Goal: Communication & Community: Answer question/provide support

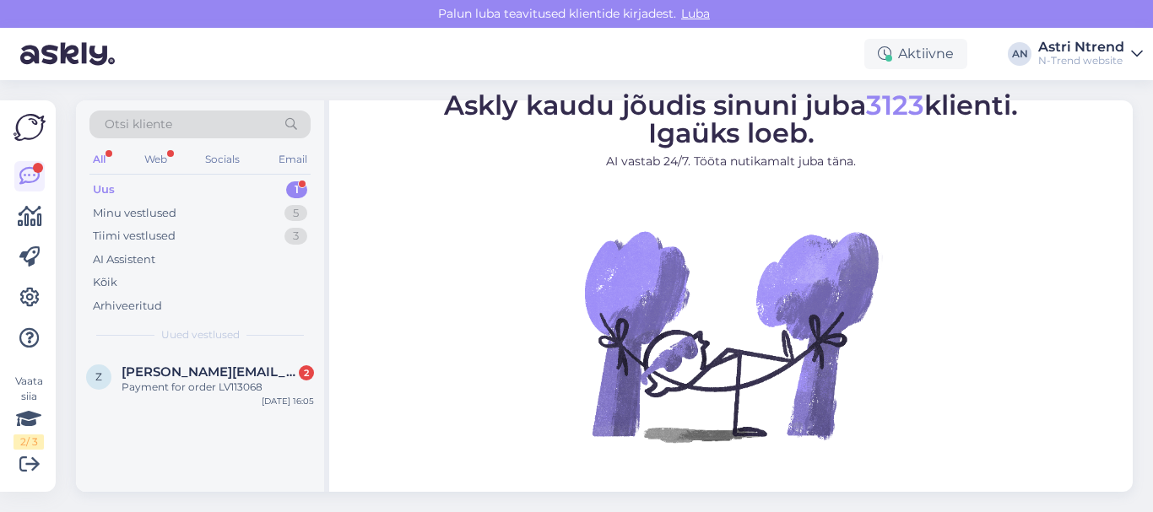
click at [154, 192] on div "Uus 1" at bounding box center [199, 190] width 221 height 24
click at [181, 378] on span "[PERSON_NAME][EMAIL_ADDRESS][DOMAIN_NAME]" at bounding box center [210, 372] width 176 height 15
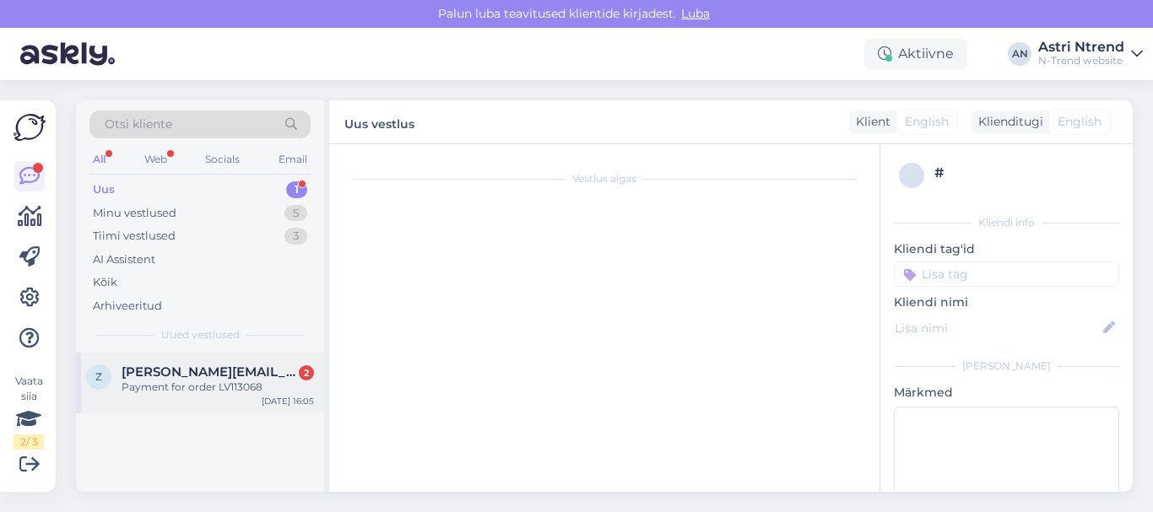
scroll to position [65, 0]
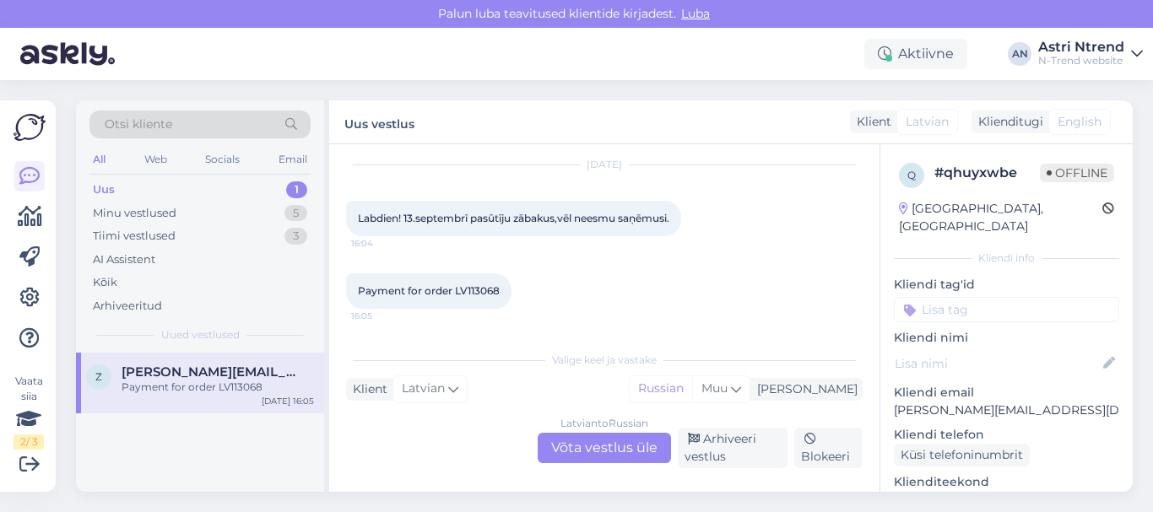
click at [626, 452] on div "[DEMOGRAPHIC_DATA] to Russian Võta vestlus üle" at bounding box center [604, 448] width 133 height 30
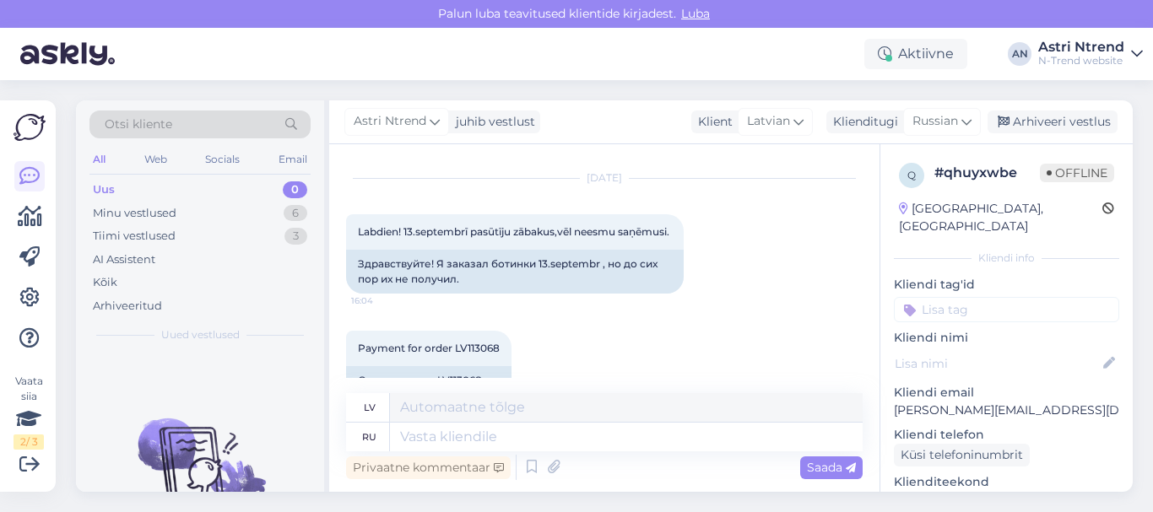
scroll to position [87, 0]
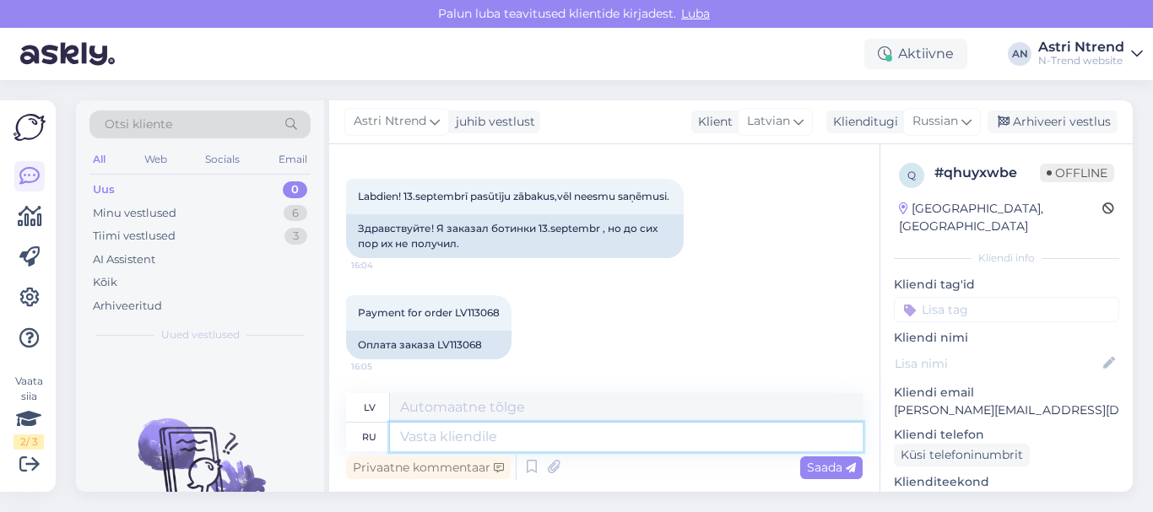
click at [407, 439] on textarea at bounding box center [626, 437] width 473 height 29
type textarea "Pl"
type textarea "P"
type textarea "Здравствуйте!"
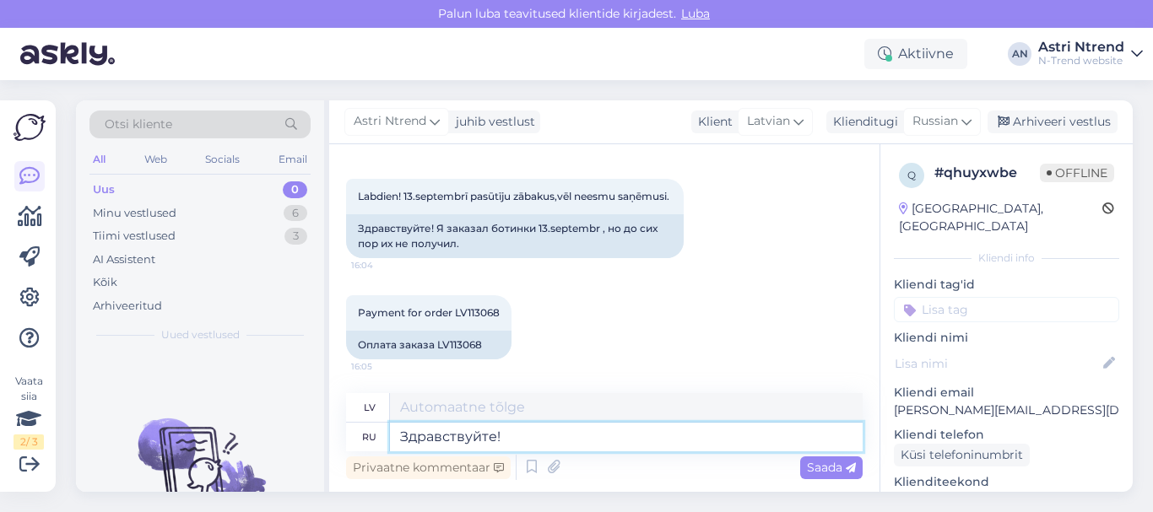
type textarea "Sveiki!"
type textarea "Здравствуйте! Ваш"
type textarea "Sveiki! Ar cieņu"
type textarea "Здравствуйте! Ваш заказ"
type textarea "Sveiki! Jūsu pasūtījums"
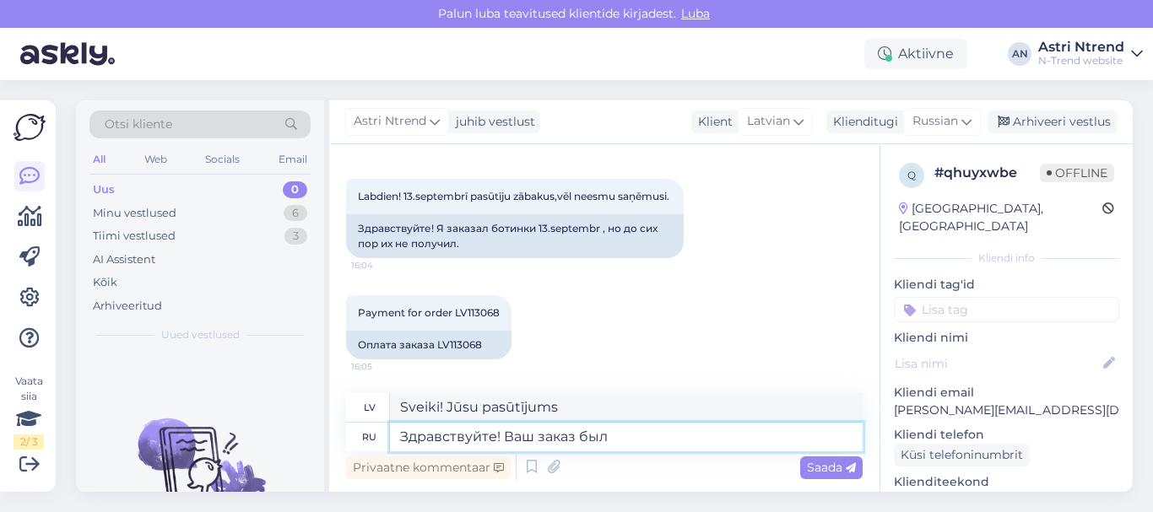
type textarea "Здравствуйте! Ваш заказ был в"
type textarea "Sveiki! Jūsu pasūtījums ir saņemts."
type textarea "Здравствуйте! Ваш заказ был вам от"
type textarea "Sveiki! Jūsu pasūtījums ir piegādāts."
type textarea "Здравствуйте! Ваш заказ был вам отправлен"
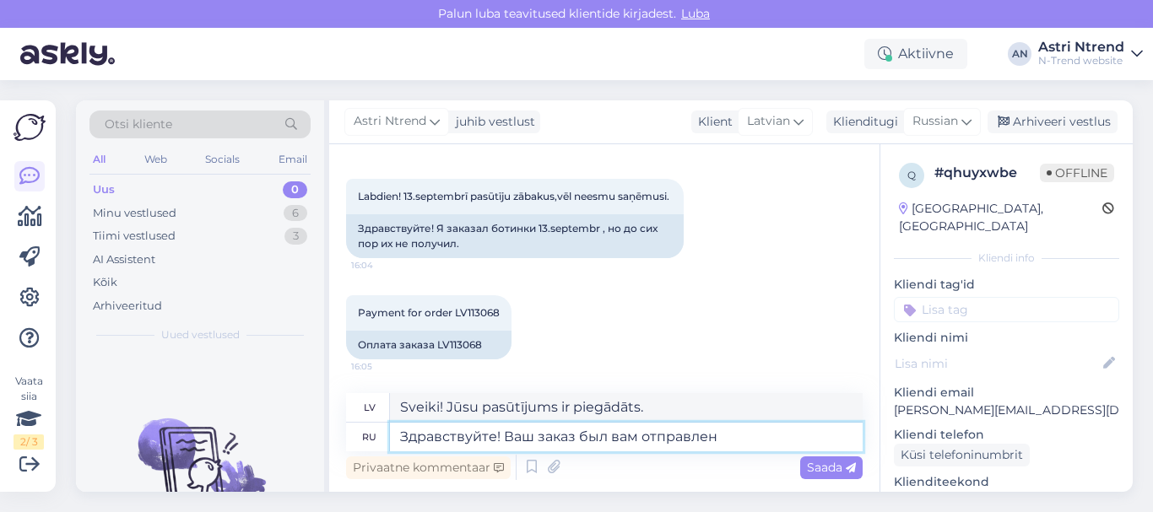
type textarea "Sveiki! Jūsu pasūtījums ir nosūtīts."
type textarea "Здравствуйте! Ваш заказ был вам отправлен 16ю0"
type textarea "Sveiki! Jūsu pasūtījums tika nosūtīts 16.09."
type textarea "Здравствуйте! Ваш заказ был вам отправлен 16."
type textarea "Sveiki! Jūsu pasūtījums tika nosūtīts 16. datumā."
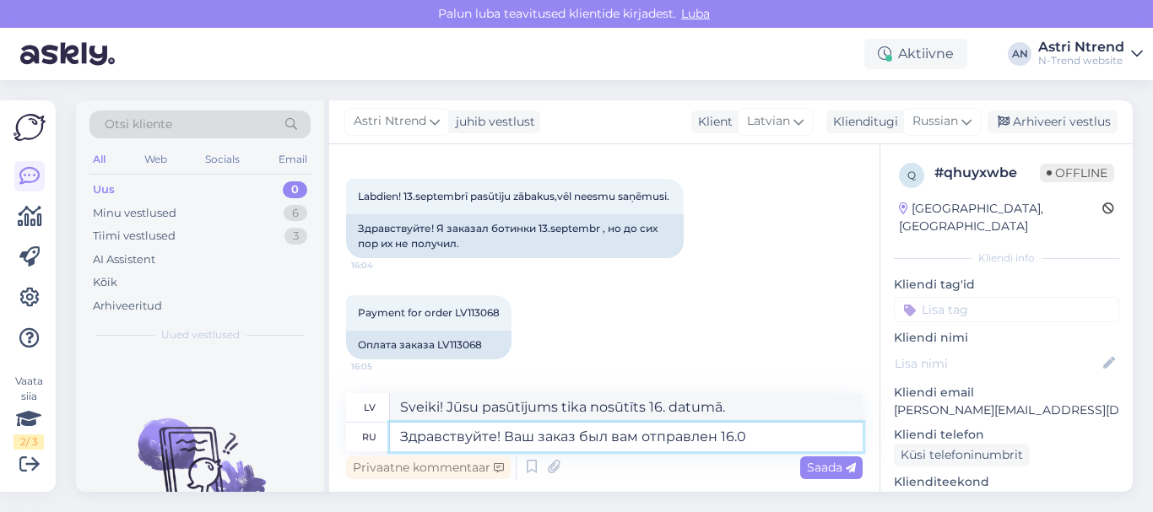
type textarea "Здравствуйте! Ваш заказ был вам отправлен 16.09"
type textarea "Sveiki! Jūsu pasūtījums tika nosūtīts 16.09"
type textarea "Здравствуйте! Ваш заказ был вам отправлен 16"
type textarea "Sveiki! Jūsu pasūtījums tika nosūtīts 16. datumā."
type textarea "Здравствуйте! Ваш заказ был вам отправлен [DATE]."
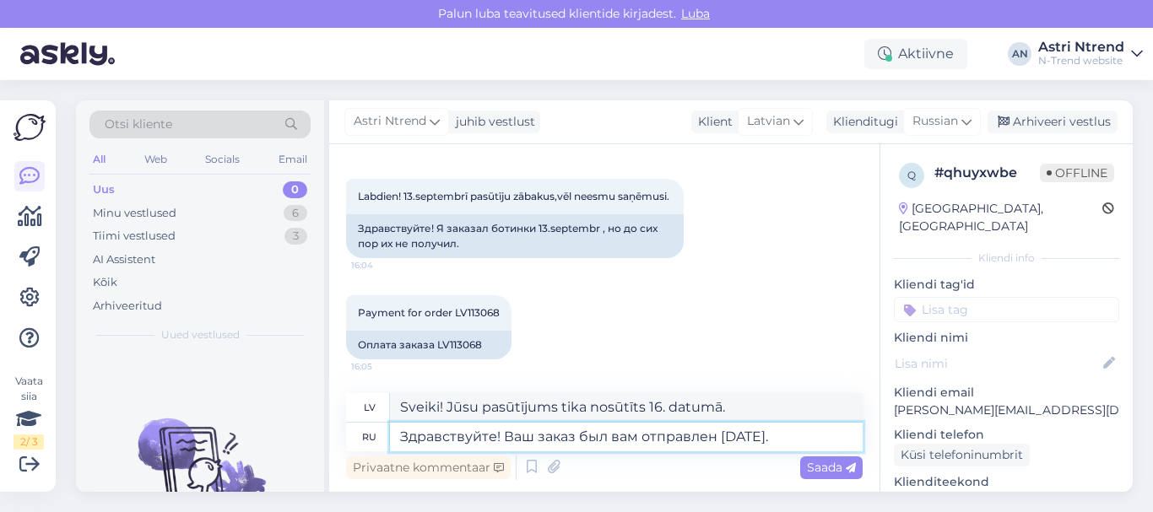
type textarea "Sveiki! Jūsu pasūtījums tika nosūtīts 16. septembrī."
type textarea "Здравствуйте! Ваш заказ был вам отправлен [DATE]. Но"
type textarea "Sveiki! Jūsu pasūtījums tika nosūtīts 16. septembrī. Bet"
type textarea "Здравствуйте! Ваш заказ был вам отправлен [DATE]."
type textarea "Sveiki! Jūsu pasūtījums tika nosūtīts 16. septembrī."
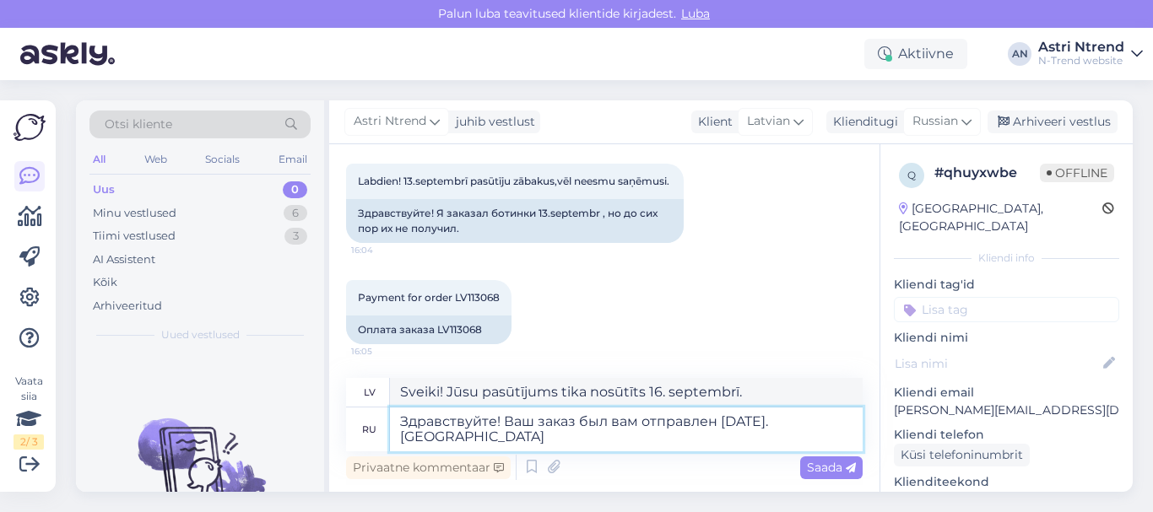
type textarea "Здравствуйте! Ваш заказ был вам отправлен [DATE]. [GEOGRAPHIC_DATA]"
type textarea "Sveiki! Jūsu pasūtījums tika nosūtīts 16. septembrī. [GEOGRAPHIC_DATA]"
type textarea "Здравствуйте! Ваш заказ был вам отправлен [DATE]. Курьер DP"
type textarea "Sveiki! Jūsu pasūtījums tika nosūtīts 16. septembrī. Kurjers D"
type textarea "Здравствуйте! Ваш заказ был вам отправлен [DATE]. Курьер DPD"
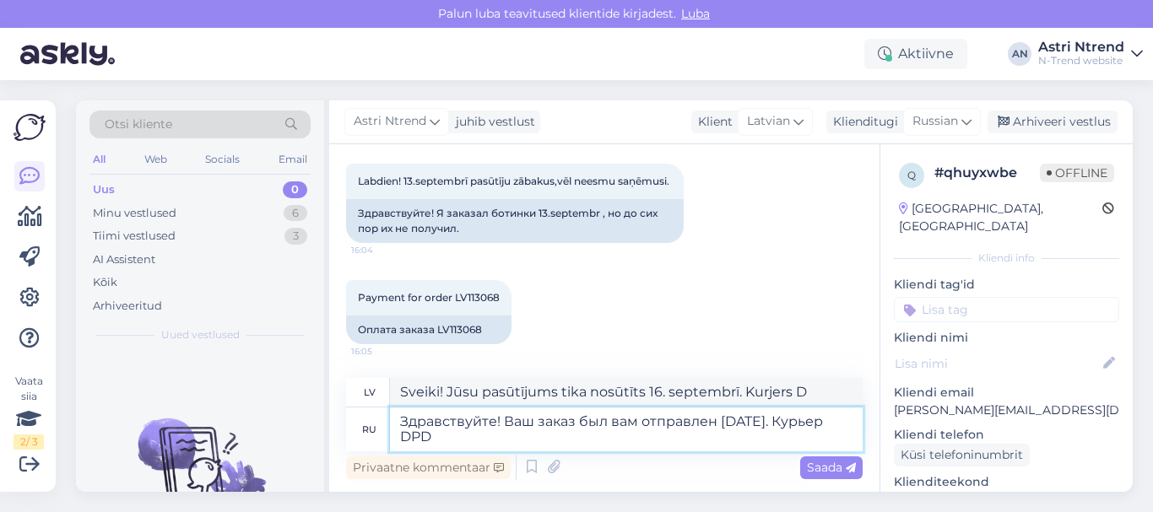
type textarea "Sveiki! Jūsu pasūtījums tika nosūtīts 16. septembrī. DPD kurjers."
type textarea "Здравствуйте! Ваш заказ был вам отправлен [DATE]. Курьер DPD, вернул"
type textarea "Sveiki! Jūsu pasūtījums tika nosūtīts jums 16. septembrī ar DPD kurjeru, atgrie…"
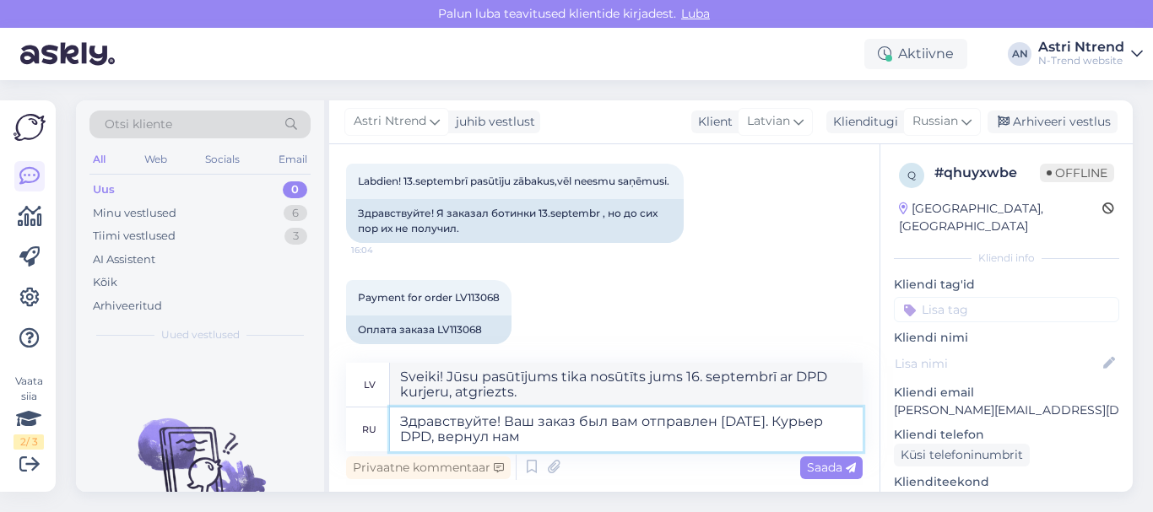
type textarea "Здравствуйте! Ваш заказ был вам отправлен [DATE]. Курьер DPD, вернул нам"
type textarea "Sveiki! Jūsu pasūtījums tika nosūtīts 16. septembrī. DPD kurjers to mums atgrie…"
type textarea "Здравствуйте! Ваш заказ был вам отправлен [DATE]. [PERSON_NAME] DPD, вернул нам…"
type textarea "Sveiki! Jūsu pasūtījums tika nosūtīts jums 16. septembrī ar DPD kurjeru un vaka…"
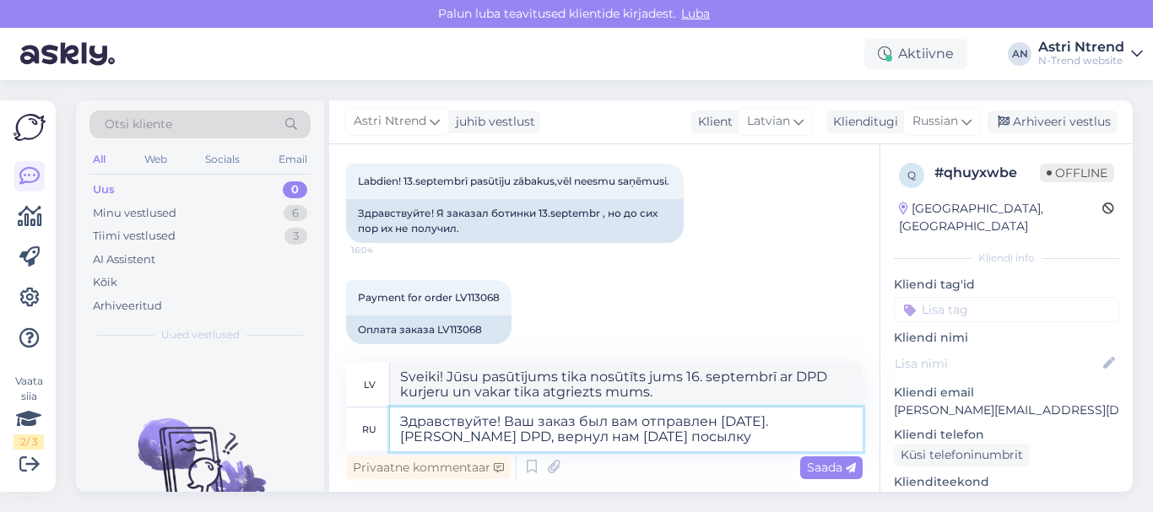
type textarea "Здравствуйте! Ваш заказ был вам отправлен [DATE]. [PERSON_NAME] DPD, вернул нам…"
type textarea "Sveiki! Jūsu pasūtījums tika nosūtīts 16. septembrī. DPD kurjers to mums atgrie…"
type textarea "Здравствуйте! Ваш заказ был вам отправлен [DATE]. [PERSON_NAME] DPD, вернул нам…"
type textarea "Sveiki! Jūsu pasūtījums tika nosūtīts 16. septembrī. DPD kurjers vakar mums atg…"
type textarea "Здравствуйте! Ваш заказ был вам отправлен [DATE]. [PERSON_NAME] DPD, вернул нам…"
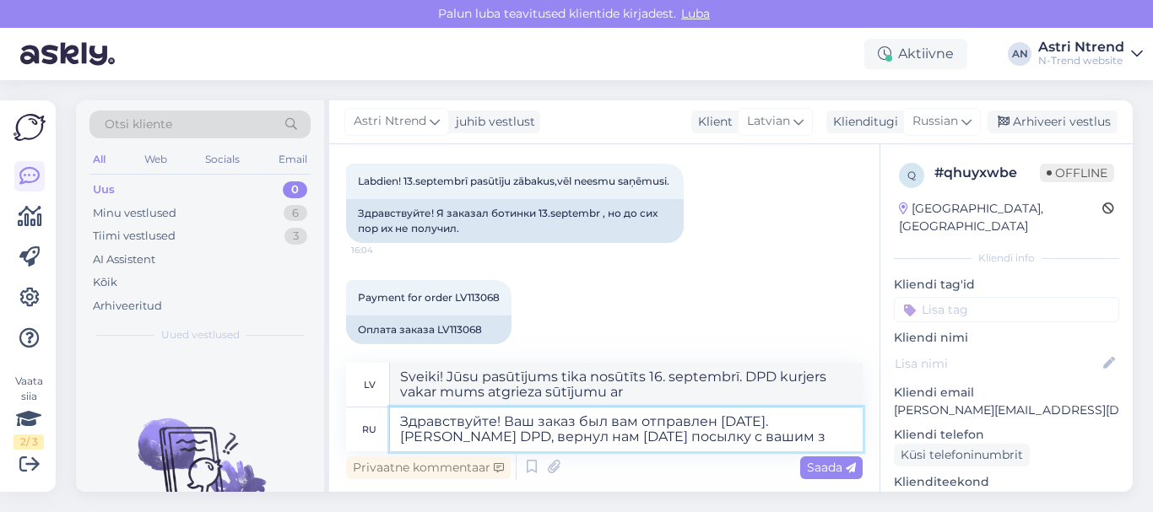
type textarea "Sveiki! Jūsu pasūtījums tika nosūtīts 16. septembrī. DPD kurjers vakar atdeva m…"
type textarea "Здравствуйте! Ваш заказ был вам отправлен [DATE]. [PERSON_NAME] DPD, вернул нам…"
type textarea "Sveiki! Jūsu pasūtījums tika nosūtīts 16. septembrī. DPD kurjers vakar atdeva j…"
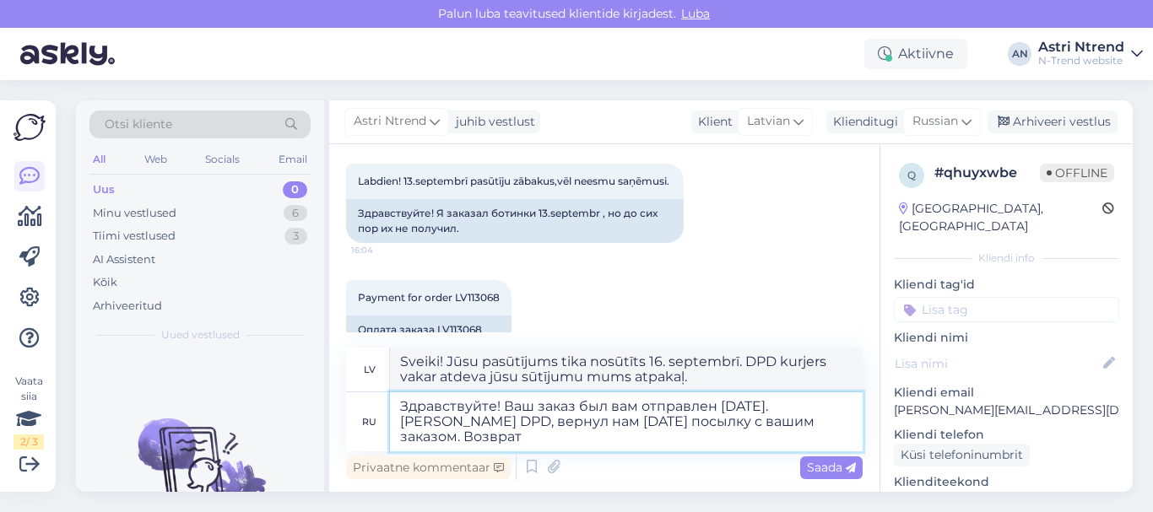
type textarea "Здравствуйте! Ваш заказ был вам отправлен [DATE]. [PERSON_NAME] DPD, вернул нам…"
type textarea "Sveiki! Jūsu pasūtījums tika nosūtīts 16. septembrī. DPD kurjers vakar atgrieza…"
type textarea "Здравствуйте! Ваш заказ был вам отправлен [DATE]. [PERSON_NAME] DPD, вернул нам…"
type textarea "Sveiki! Jūsu pasūtījums tika nosūtīts 16. septembrī. DPD kurjers to mums atgrie…"
type textarea "Здравствуйте! Ваш заказ был вам отправлен [DATE]. [PERSON_NAME] DPD, вернул нам…"
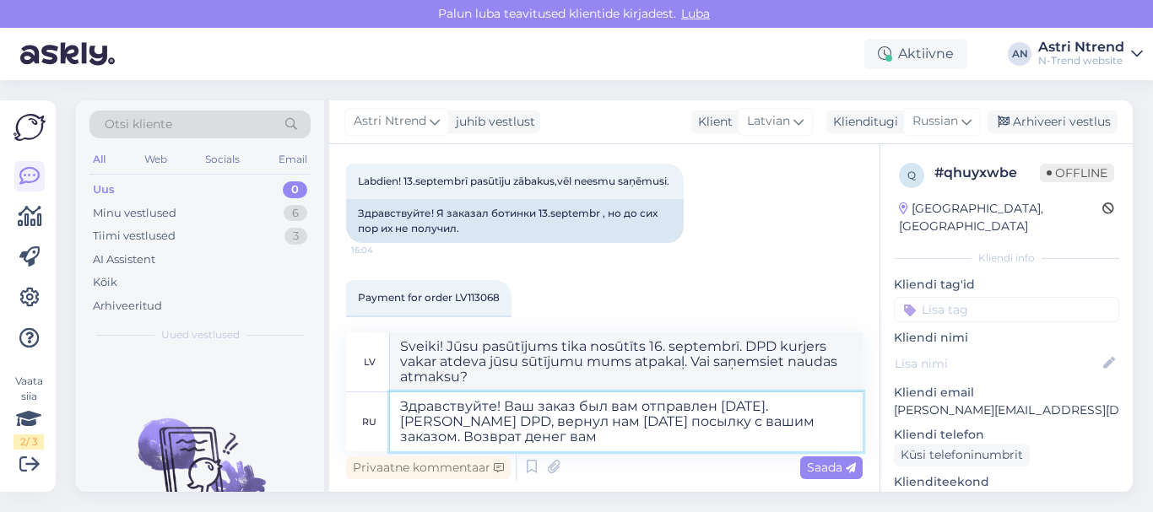
type textarea "Sveiki! Jūsu pasūtījums tika nosūtīts 16. septembrī. DPD kurjers vakar atgrieza…"
type textarea "Здравствуйте! Ваш заказ был вам отправлен [DATE]. [PERSON_NAME] DPD, вернул нам…"
type textarea "Sveiki! Jūsu pasūtījums tika nosūtīts 16. septembrī. DPD kurjers vakar atgrieza…"
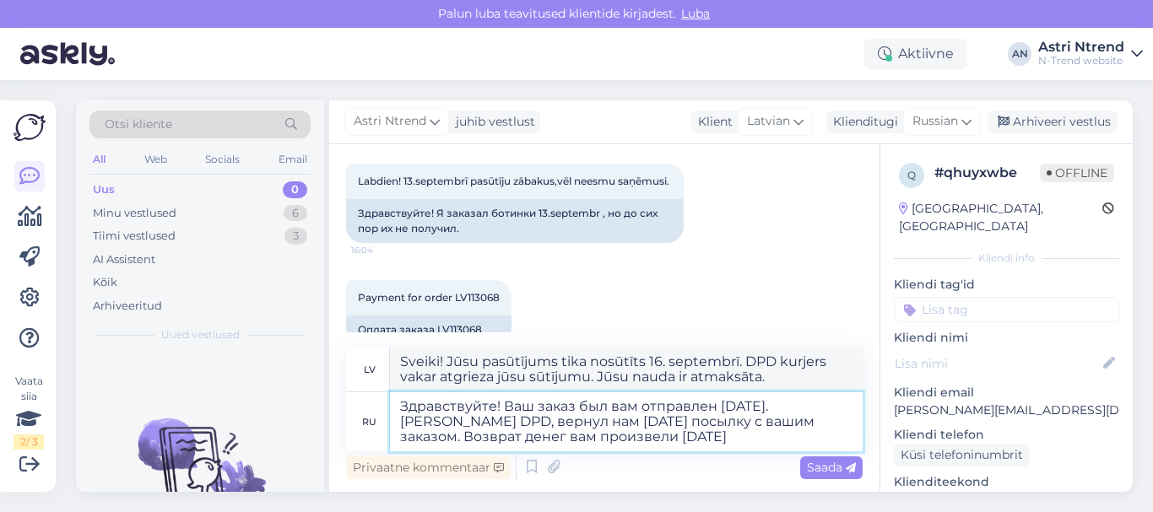
type textarea "Здравствуйте! Ваш заказ был вам отправлен [DATE]. [PERSON_NAME] DPD, вернул нам…"
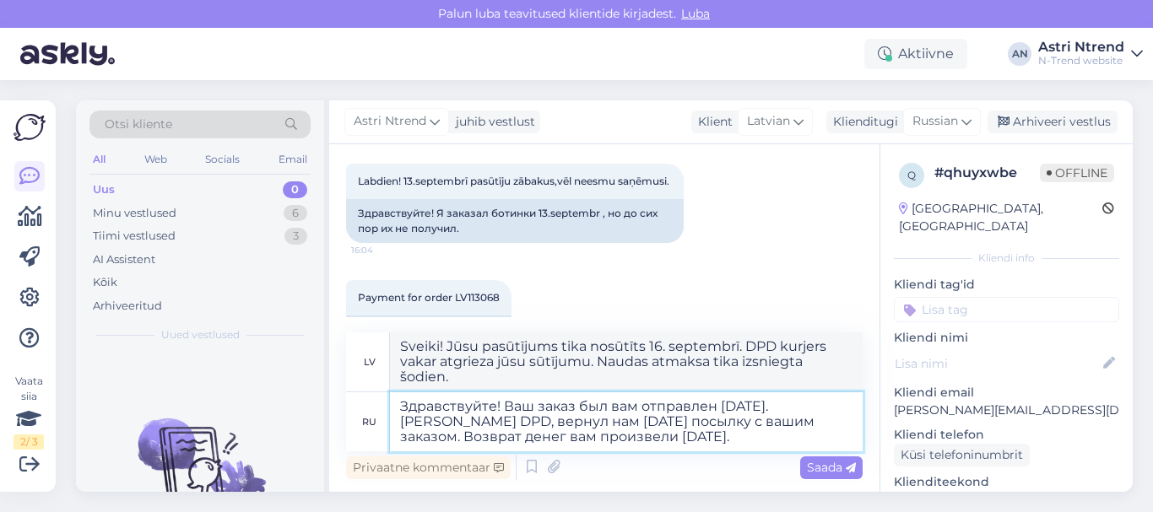
type textarea "Sveiki! Jūsu pasūtījums tika nosūtīts 16. septembrī. DPD kurjers vakar atgrieza…"
click at [639, 408] on textarea "Здравствуйте! Ваш заказ был вам отправлен [DATE]. [PERSON_NAME] DPD, вернул нам…" at bounding box center [626, 421] width 473 height 59
drag, startPoint x: 757, startPoint y: 423, endPoint x: 772, endPoint y: 439, distance: 22.1
click at [772, 439] on textarea "Здравствуйте! Ваш заказ был отправлен [DATE]. [PERSON_NAME] DPD, вернул нам [DA…" at bounding box center [626, 421] width 473 height 59
type textarea "Здравствуйте! Ваш заказ был отправлен [DATE]. [PERSON_NAME] DPD, вернул нам [DA…"
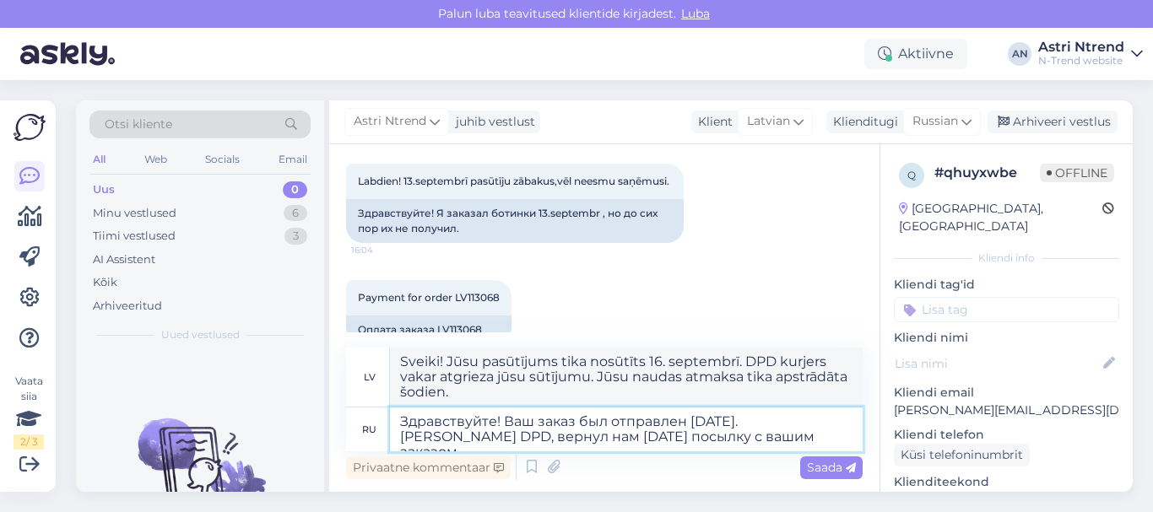
type textarea "Sveiki! Jūsu pasūtījums tika nosūtīts 16. septembrī. DPD kurjers vakar atdeva j…"
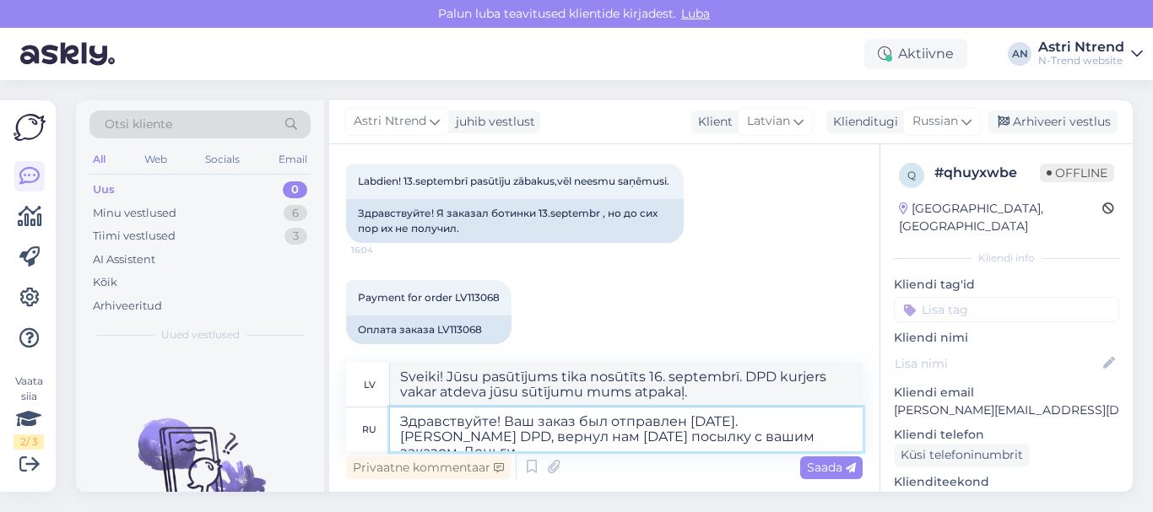
type textarea "Здравствуйте! Ваш заказ был отправлен [DATE]. [PERSON_NAME] DPD, вернул нам [DA…"
type textarea "Sveiki! Jūsu pasūtījums tika nosūtīts 16. septembrī. DPD kurjers vakar atgrieza…"
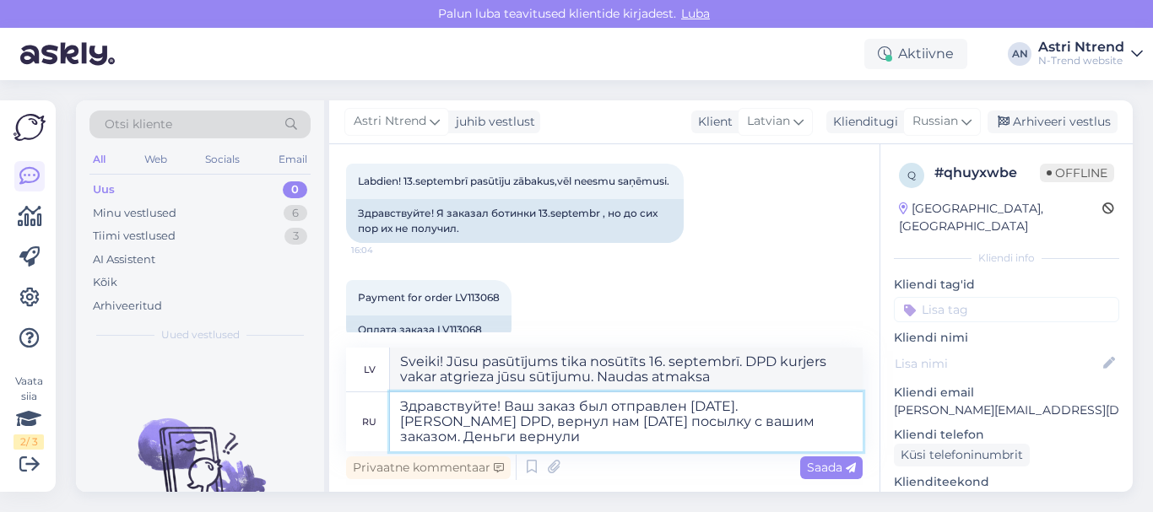
type textarea "Здравствуйте! Ваш заказ был отправлен [DATE]. [PERSON_NAME] DPD, вернул нам [DA…"
type textarea "Sveiki! Jūsu pasūtījums tika nosūtīts 16. septembrī. DPD kurjers vakar atgrieza…"
type textarea "Здравствуйте! Ваш заказ был отправлен [DATE]. [PERSON_NAME] DPD, вернул нам [DA…"
type textarea "Sveiki! Jūsu pasūtījums tika nosūtīts 16. septembrī. DPD kurjers vakar atgrieza…"
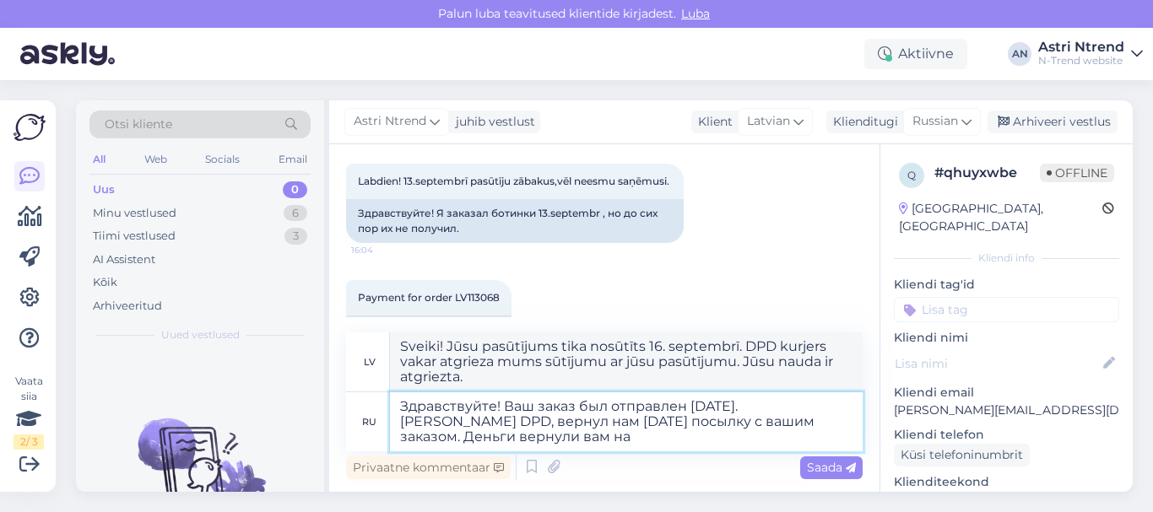
type textarea "Здравствуйте! Ваш заказ был отправлен [DATE]. [PERSON_NAME] DPD, вернул нам [DA…"
type textarea "Sveiki! Jūsu pasūtījums tika nosūtīts 16. septembrī. DPD kurjers vakar atgrieza…"
type textarea "Здравствуйте! Ваш заказ был отправлен [DATE]. [PERSON_NAME] DPD, вернул нам [DA…"
type textarea "Sveiki! Jūsu pasūtījums tika nosūtīts 16. septembrī. DPD kurjers vakar atgrieza…"
type textarea "Здравствуйте! Ваш заказ был отправлен [DATE]. [PERSON_NAME] DPD, вернул нам [DA…"
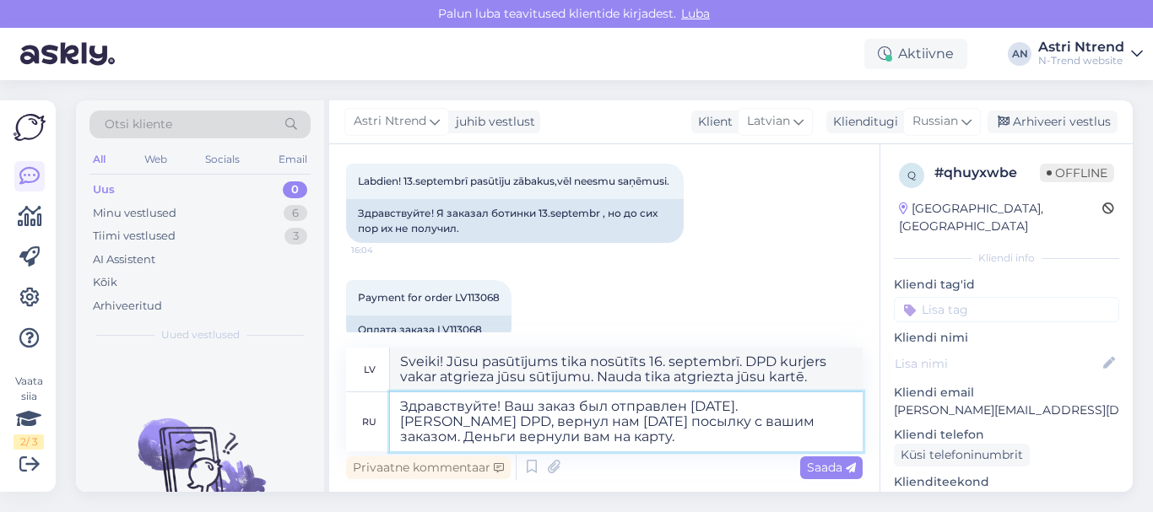
type textarea "Sveiki! Jūsu pasūtījums tika nosūtīts 16. septembrī. DPD kurjers vakar atdeva j…"
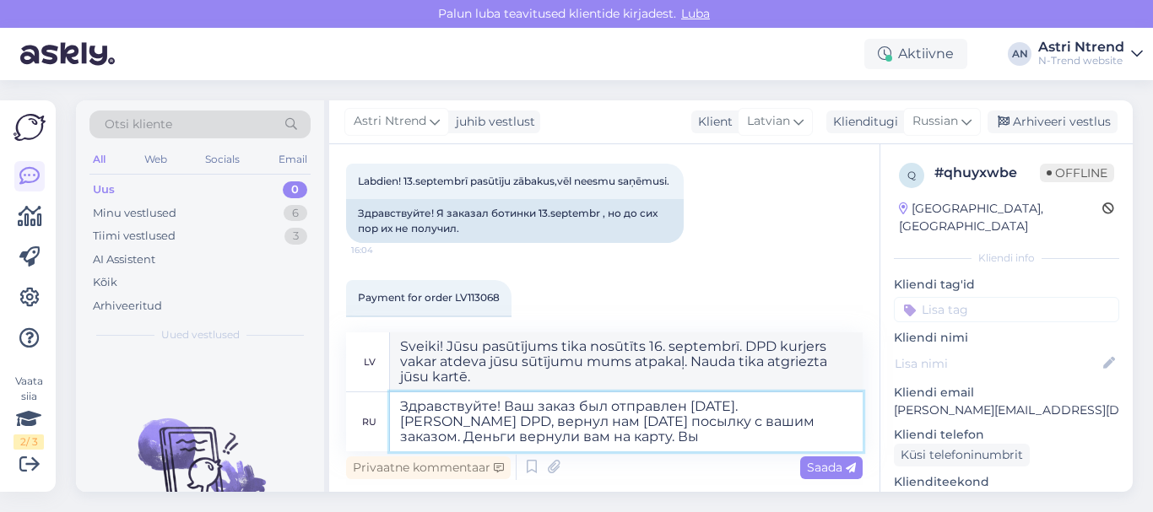
type textarea "Здравствуйте! Ваш заказ был отправлен [DATE]. [PERSON_NAME] DPD, вернул нам [DA…"
type textarea "Sveiki! Jūsu pasūtījums tika nosūtīts 16. septembrī. DPD kurjers vakar atgrieza…"
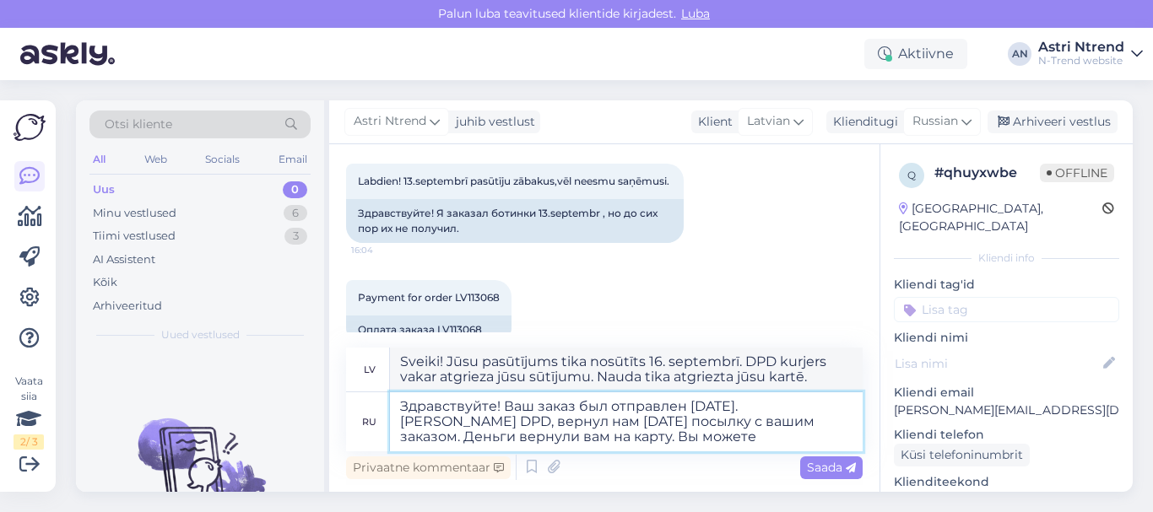
type textarea "Здравствуйте! Ваш заказ был отправлен [DATE]. [PERSON_NAME] DPD, вернул нам [DA…"
type textarea "Sveiki! Jūsu pasūtījums tika nosūtīts 16. septembrī. DPD kurjers vakar atdeva j…"
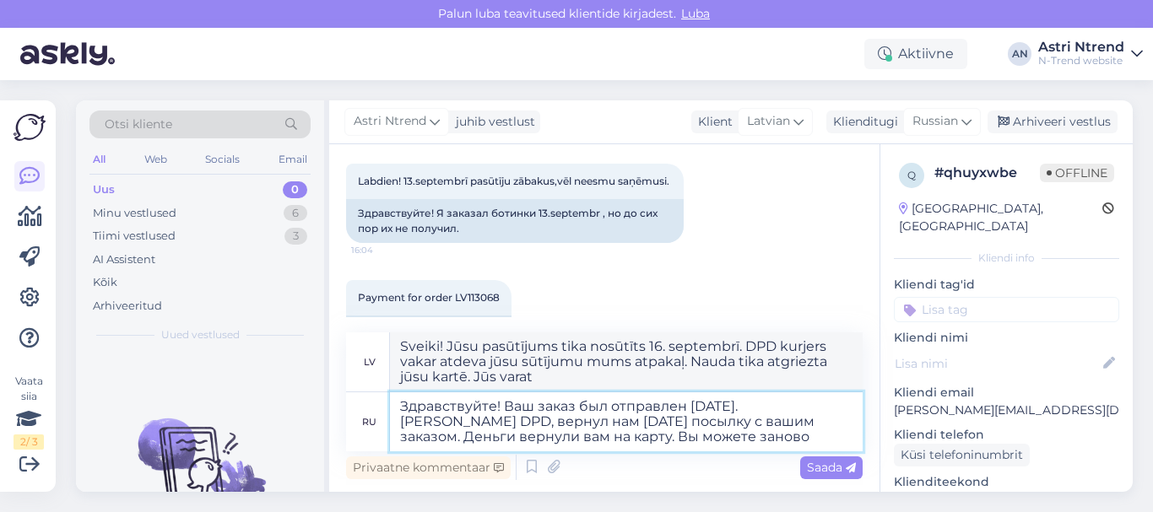
type textarea "Здравствуйте! Ваш заказ был отправлен [DATE]. [PERSON_NAME] DPD, вернул нам [DA…"
type textarea "Sveiki! Jūsu pasūtījums tika nosūtīts 16. septembrī. DPD kurjers vakar atgrieza…"
type textarea "Здравствуйте! Ваш заказ был отправлен [DATE]. [PERSON_NAME] DPD, вернул нам [DA…"
type textarea "Sveiki! Jūsu pasūtījums tika nosūtīts 16. septembrī. DPD kurjers vakar atgrieza…"
type textarea "Здравствуйте! Ваш заказ был отправлен [DATE]. [PERSON_NAME] DPD, вернул нам [DA…"
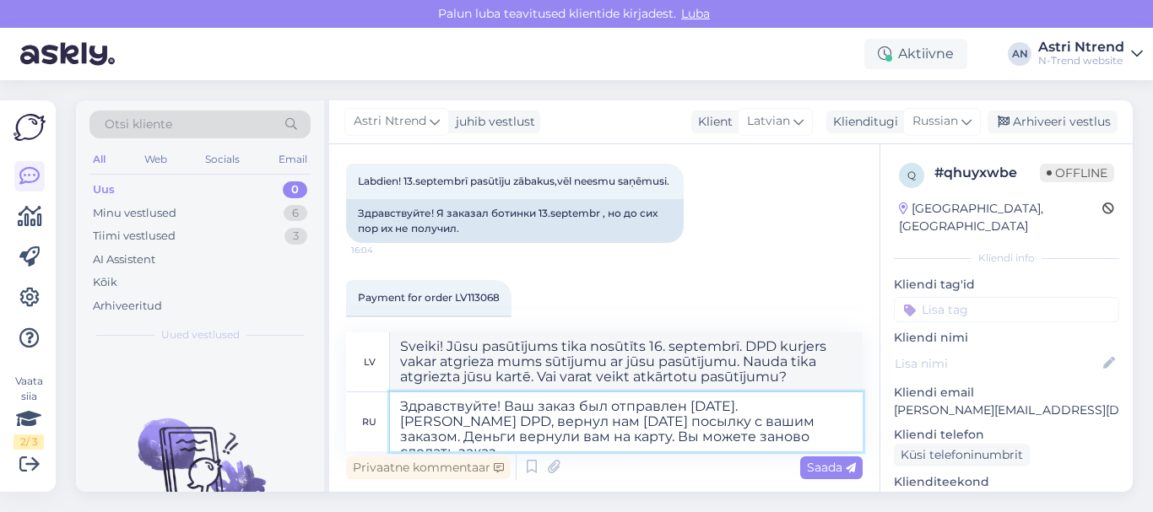
type textarea "Sveiki! Jūsu pasūtījums tika nosūtīts 16. septembrī. DPD kurjers vakar atgrieza…"
type textarea "Здравствуйте! Ваш заказ был отправлен [DATE]. [PERSON_NAME] DPD, вернул нам [DA…"
type textarea "Sveiki! Jūsu pasūtījums tika nosūtīts 16. septembrī. DPD kurjers vakar atdeva j…"
type textarea "Здравствуйте! Ваш заказ был отправлен [DATE]. [PERSON_NAME] DPD, вернул нам [DA…"
type textarea "Sveiki! Jūsu pasūtījums tika nosūtīts 16. septembrī. DPD kurjers vakar atgrieza…"
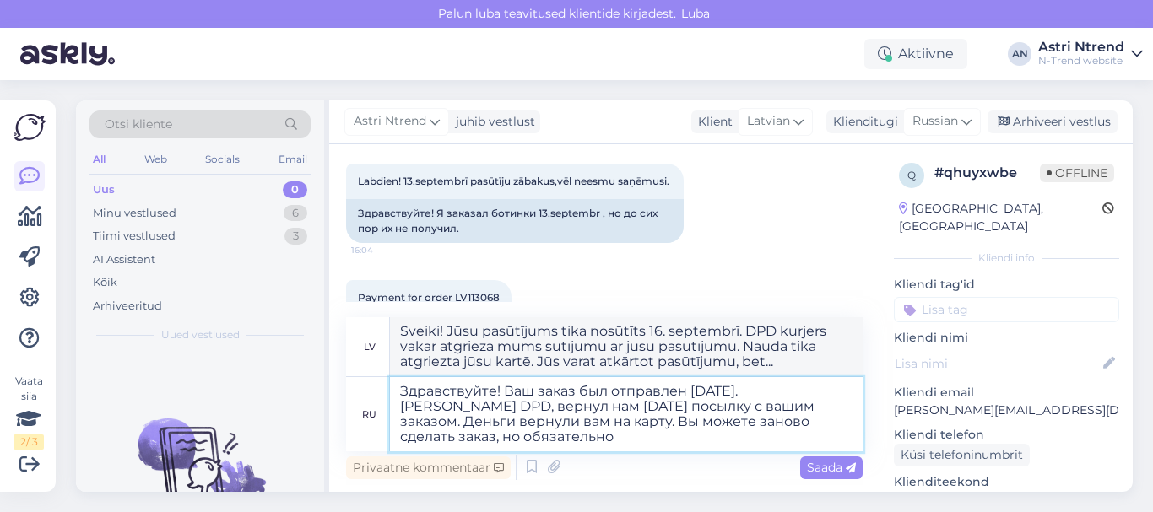
type textarea "Здравствуйте! Ваш заказ был отправлен [DATE]. [PERSON_NAME] DPD, вернул нам [DA…"
type textarea "Sveiki! Jūsu pasūtījums tika nosūtīts 16. septembrī. DPD kurjers vakar atgrieza…"
type textarea "Здравствуйте! Ваш заказ был отправлен [DATE]. [PERSON_NAME] DPD, вернул нам [DA…"
type textarea "Sveiki! Jūsu pasūtījums tika nosūtīts 16. septembrī. DPD kurjers vakar atdeva j…"
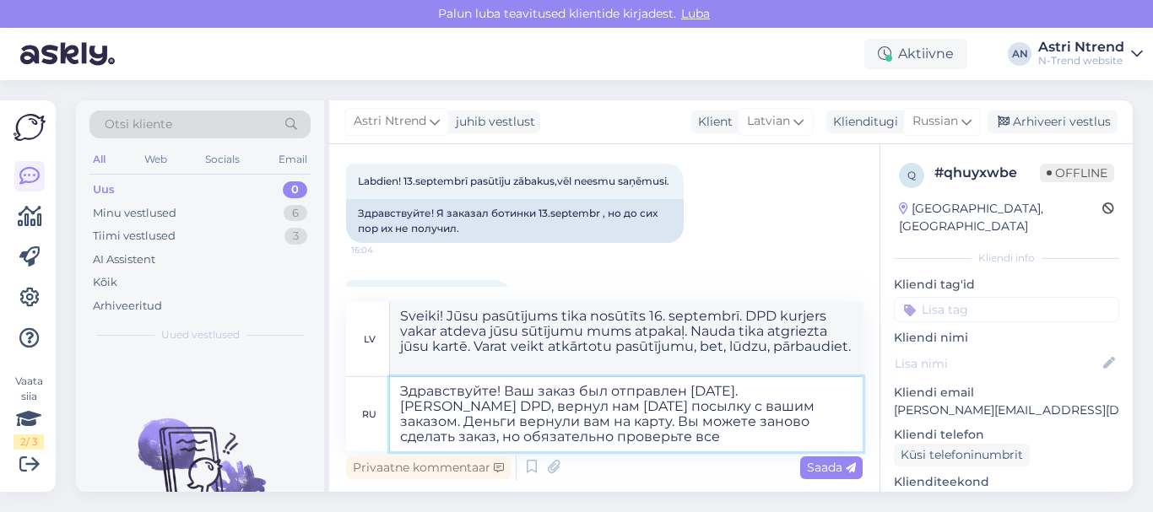
type textarea "Здравствуйте! Ваш заказ был отправлен [DATE]. [PERSON_NAME] DPD, вернул нам [DA…"
type textarea "Sveiki! Jūsu pasūtījums tika nosūtīts 16. septembrī. DPD kurjers vakar atdeva j…"
type textarea "Здравствуйте! Ваш заказ был отправлен [DATE]. [PERSON_NAME] DPD, вернул нам [DA…"
type textarea "Sveiki! Jūsu pasūtījums tika nosūtīts 16. septembrī. DPD kurjers vakar atdeva j…"
type textarea "Здравствуйте! Ваш заказ был отправлен [DATE]. [PERSON_NAME] DPD, вернул нам [DA…"
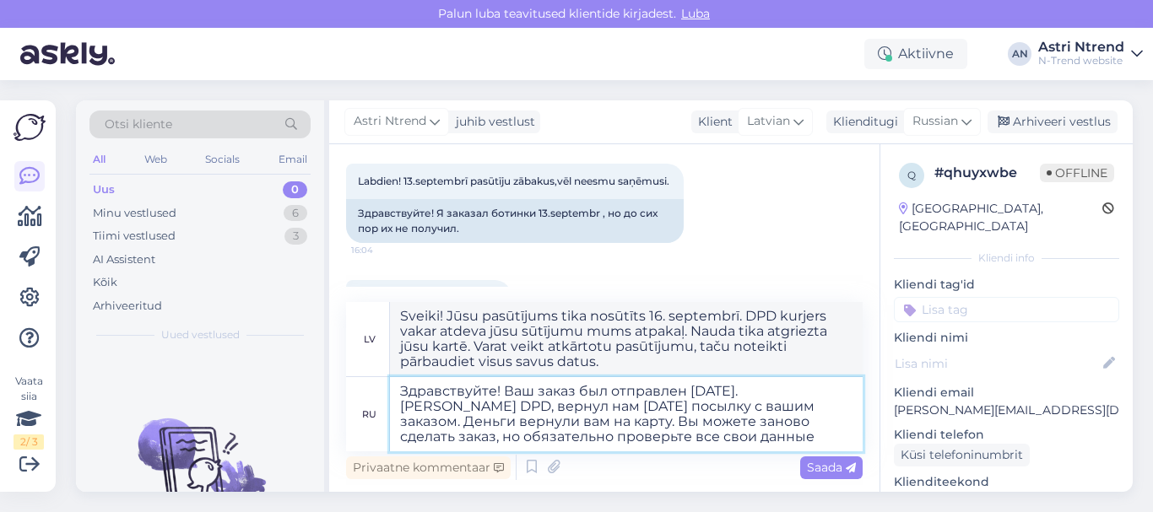
type textarea "Sveiki! Jūsu pasūtījums tika nosūtīts 16. septembrī. DPD kurjers vakar atdeva j…"
type textarea "Здравствуйте! Ваш заказ был отправлен [DATE]. [PERSON_NAME] DPD, вернул нам [DA…"
type textarea "Sveiki! Jūsu pasūtījums tika nosūtīts 16. septembrī. DPD kurjers vakar atdeva j…"
type textarea "Здравствуйте! Ваш заказ был отправлен [DATE]. [PERSON_NAME] DPD, вернул нам [DA…"
type textarea "Sveiki! Jūsu pasūtījums tika nosūtīts 16. septembrī. DPD kurjers vakar atdeva j…"
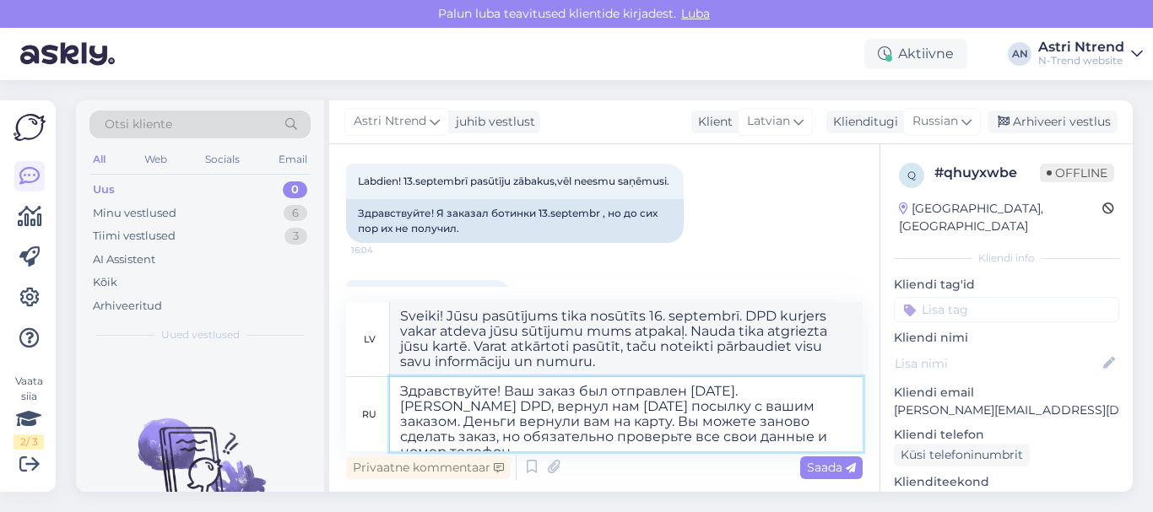
type textarea "Здравствуйте! Ваш заказ был отправлен [DATE]. [PERSON_NAME] DPD, вернул нам [DA…"
type textarea "Sveiki! Jūsu pasūtījums tika nosūtīts 16. septembrī. DPD kurjers vakar atdeva j…"
click at [544, 391] on textarea "Здравствуйте! Ваш заказ был отправлен [DATE]. [PERSON_NAME] DPD, вернул нам [DA…" at bounding box center [626, 414] width 473 height 74
click at [653, 393] on textarea "Здравствуйте! Заказ был отправлен [DATE]. [PERSON_NAME] DPD, вернул нам [DATE] …" at bounding box center [626, 414] width 473 height 74
type textarea "Здравствуйте! Заказ был отправлен вам [DATE]. [PERSON_NAME] DPD, вернул нам [DA…"
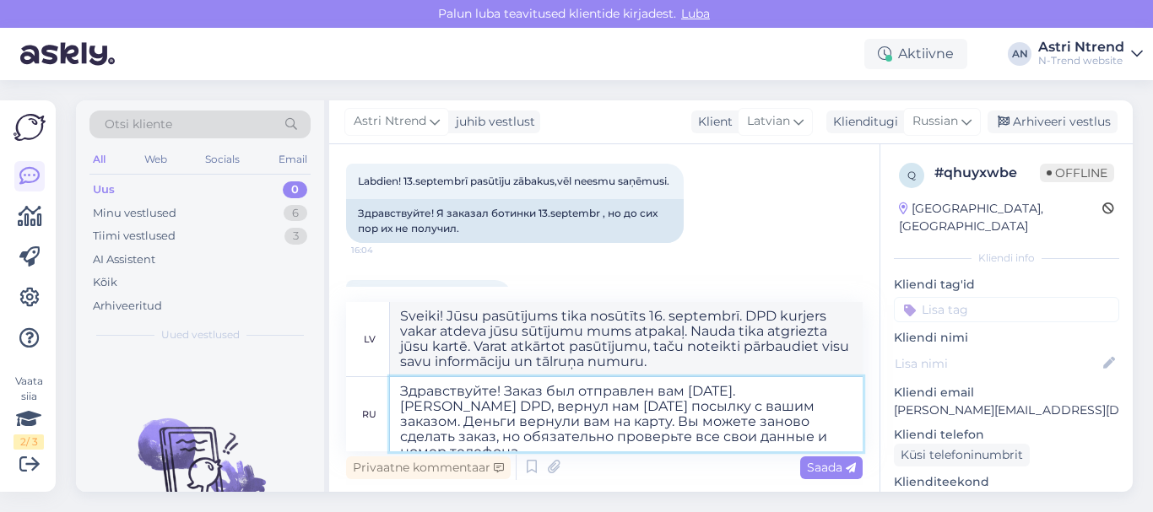
click at [758, 409] on textarea "Здравствуйте! Заказ был отправлен вам [DATE]. [PERSON_NAME] DPD, вернул нам [DA…" at bounding box center [626, 414] width 473 height 74
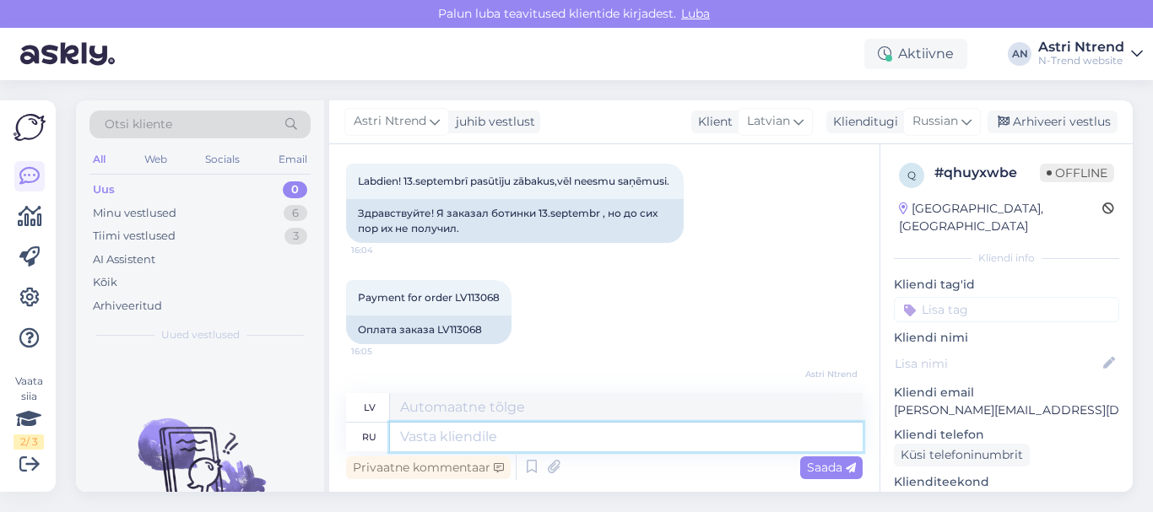
scroll to position [295, 0]
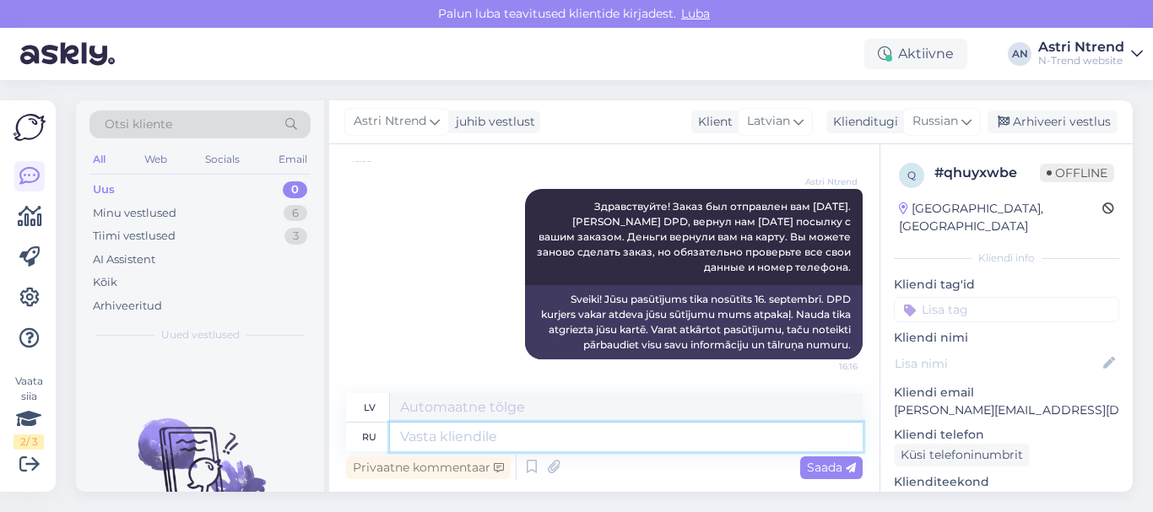
click at [428, 435] on textarea at bounding box center [626, 437] width 473 height 29
